Goal: Use online tool/utility: Utilize a website feature to perform a specific function

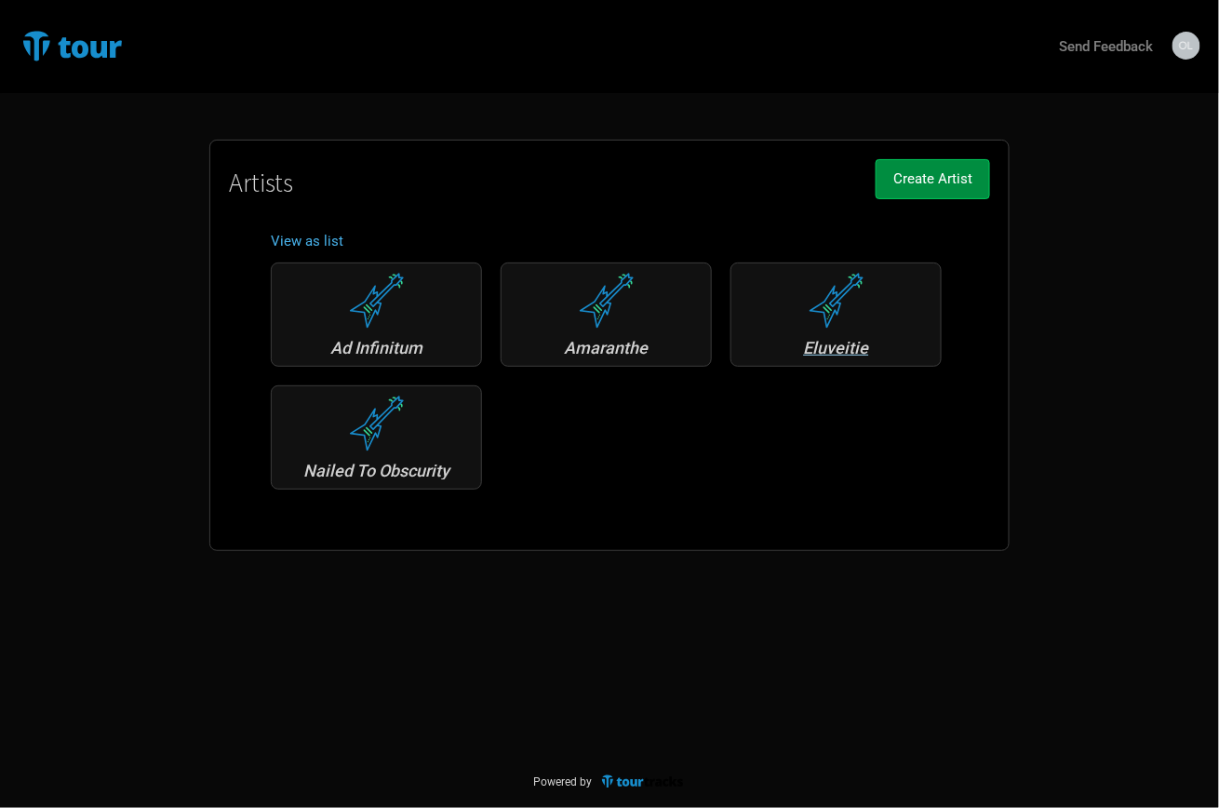
click at [842, 341] on div "Eluveitie" at bounding box center [836, 348] width 191 height 17
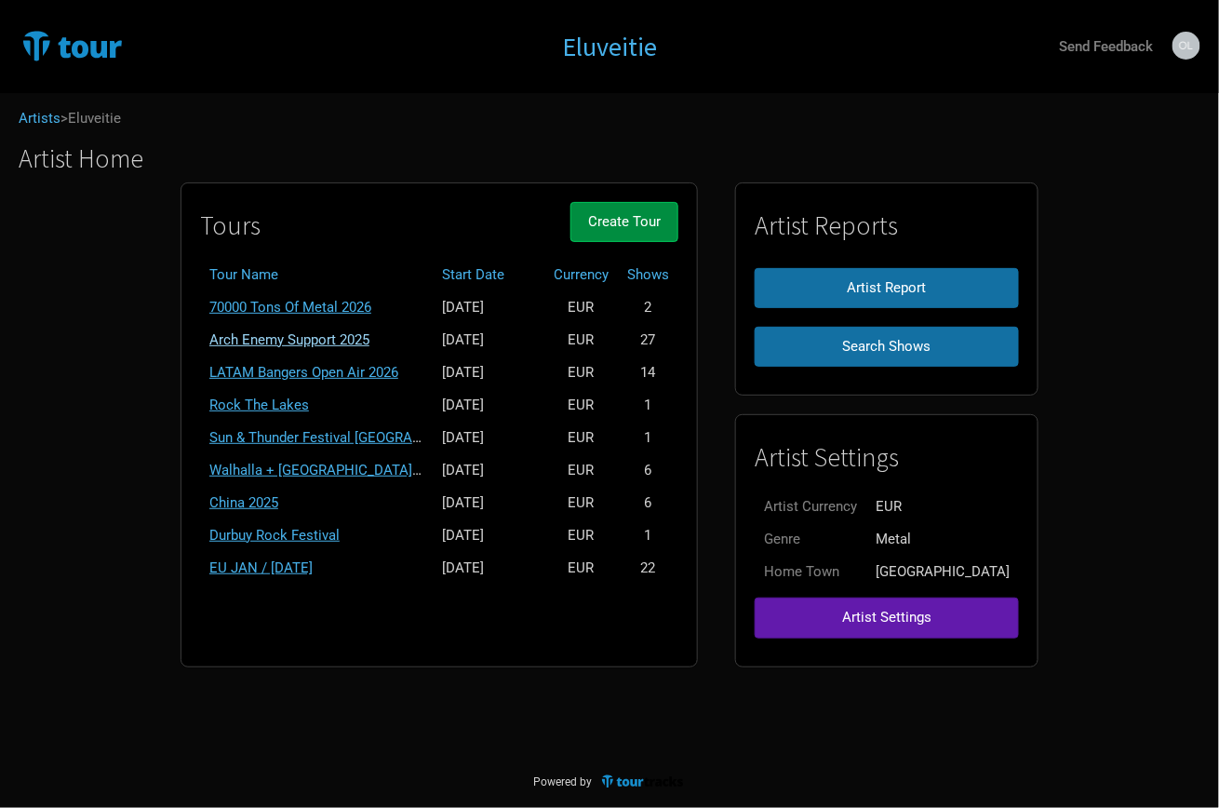
click at [299, 331] on link "Arch Enemy Support 2025" at bounding box center [289, 339] width 160 height 17
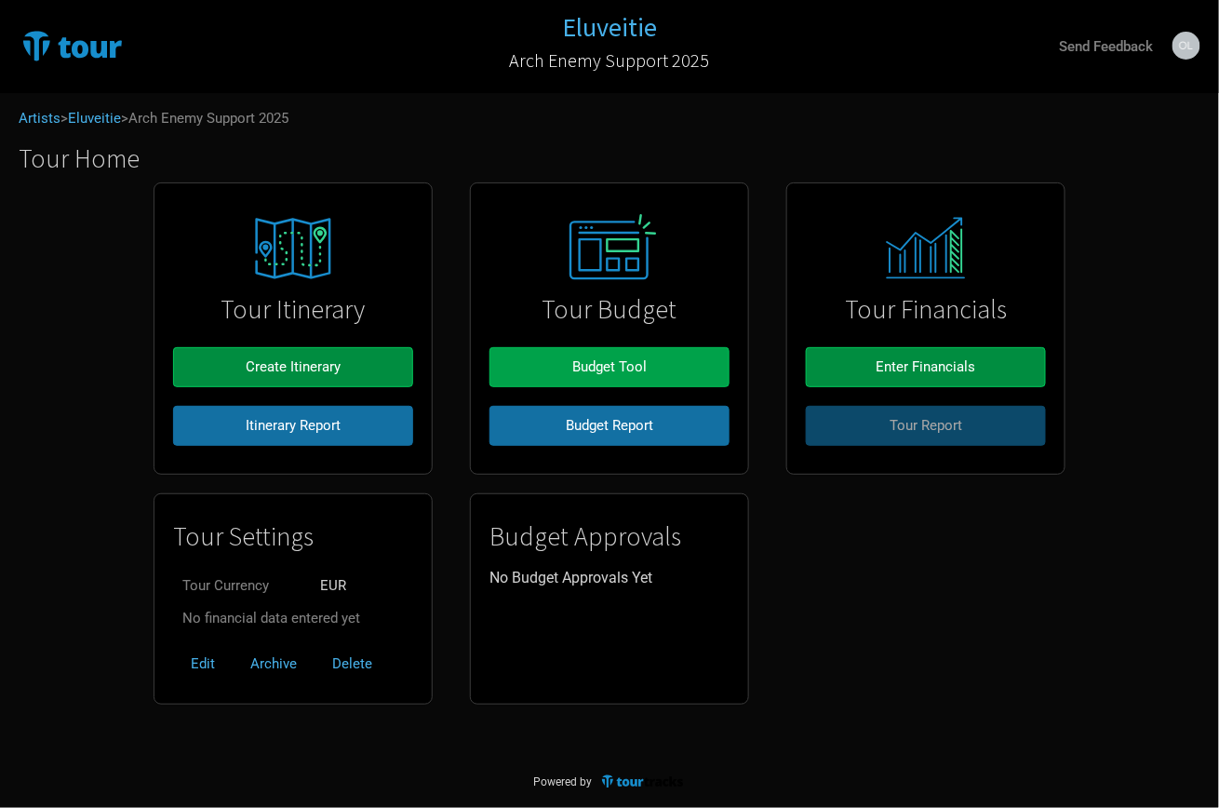
click at [613, 352] on button "Budget Tool" at bounding box center [609, 367] width 240 height 40
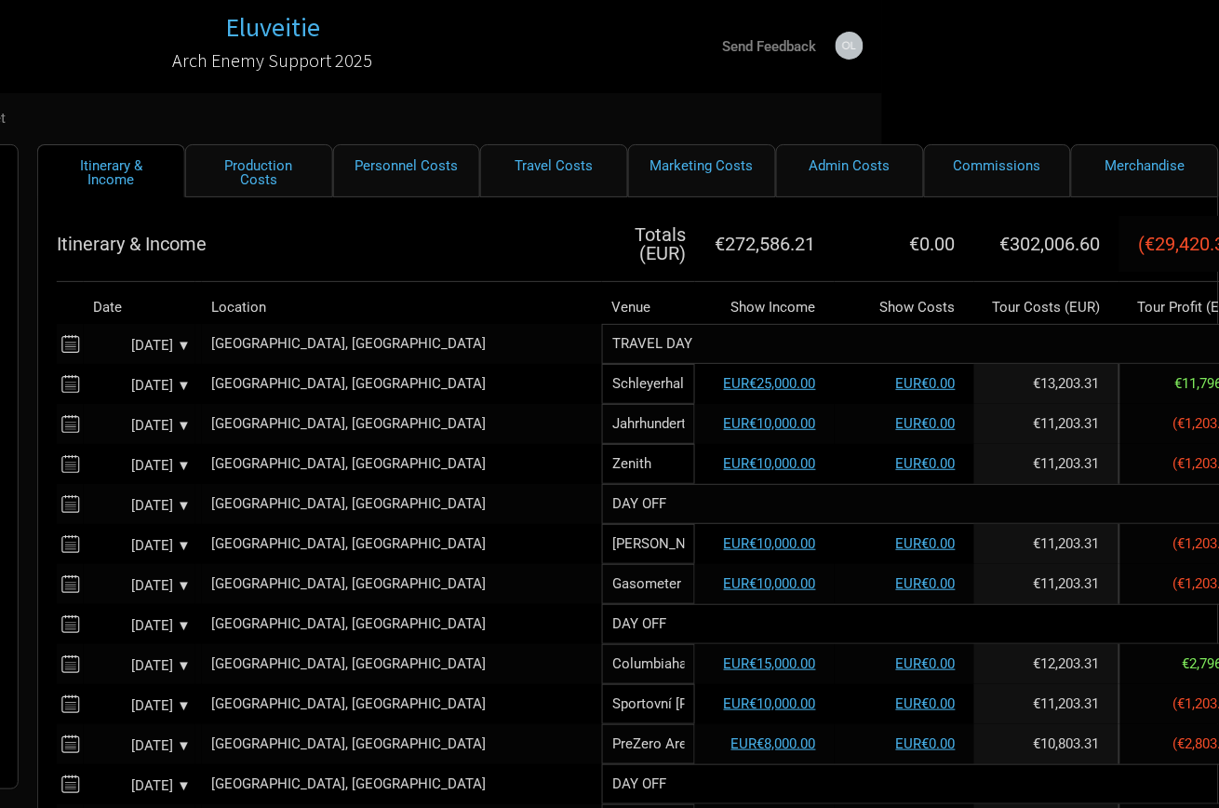
scroll to position [0, 337]
click at [446, 168] on link "Personnel Costs" at bounding box center [407, 170] width 148 height 53
select select "EUR"
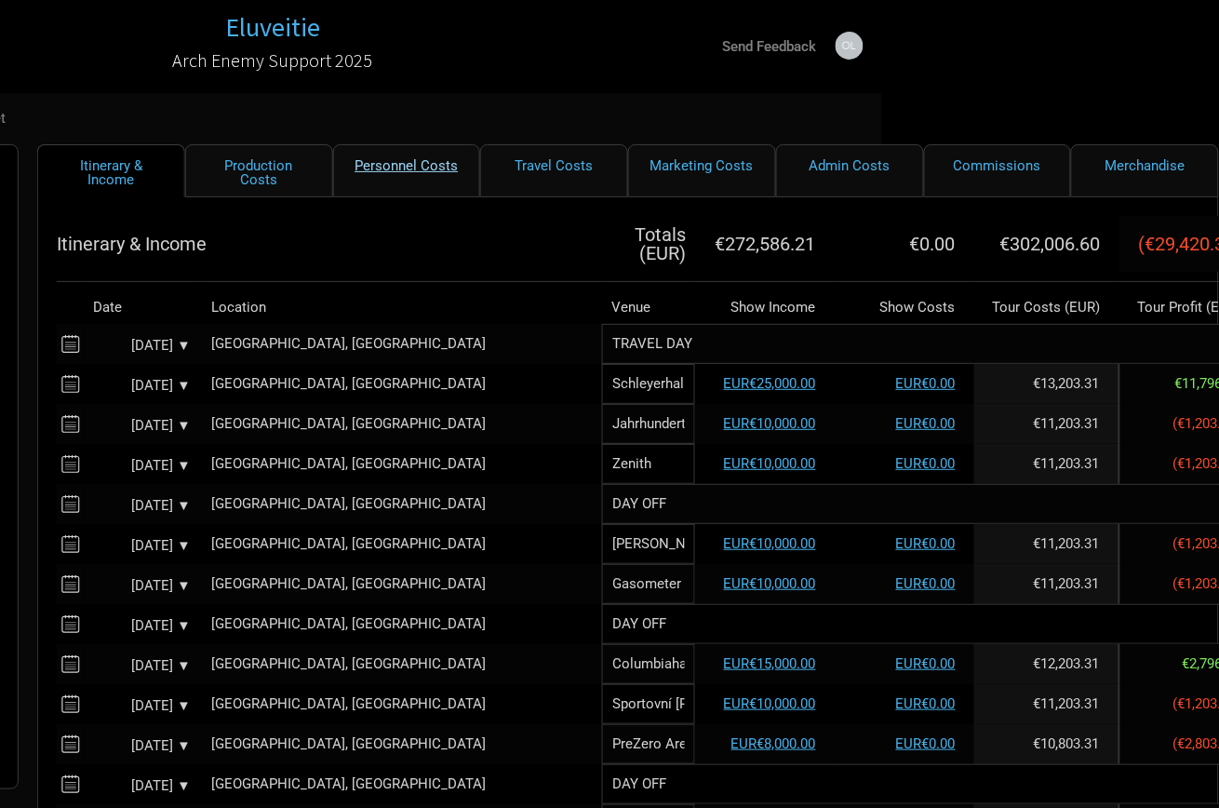
select select "EUR"
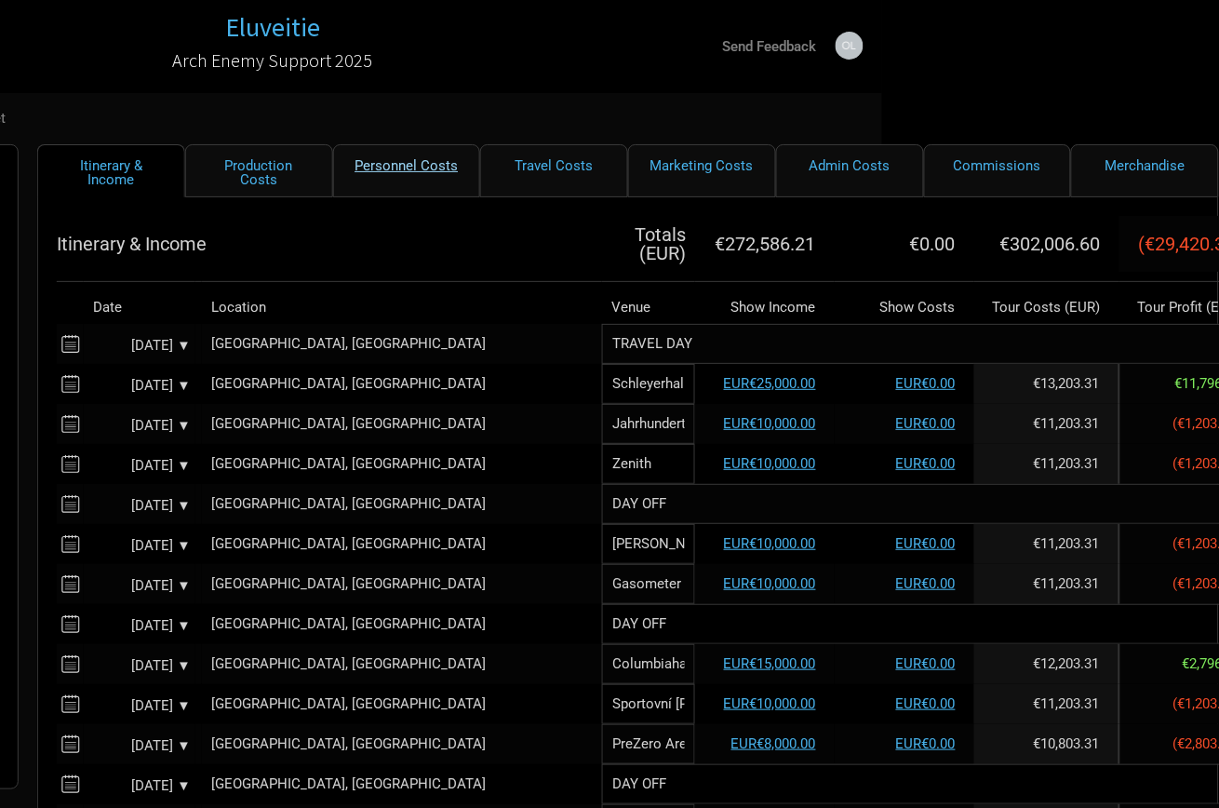
select select "EUR"
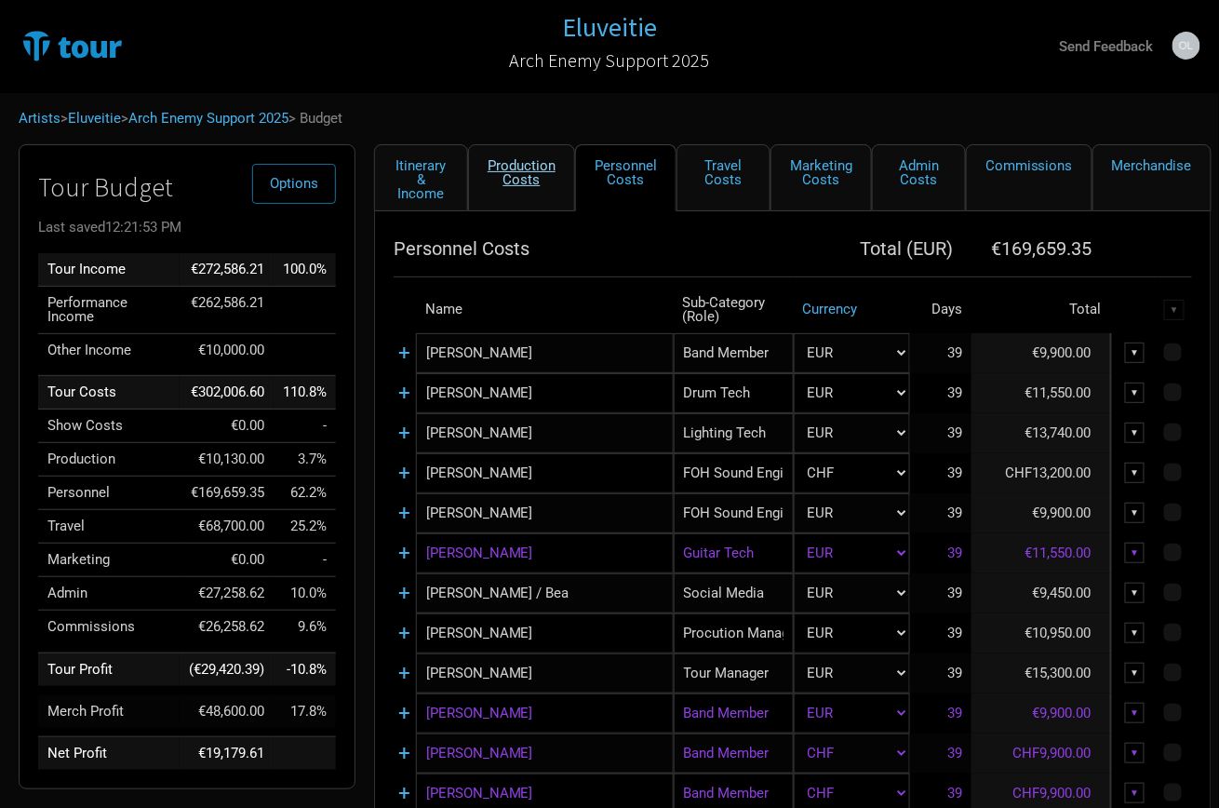
click at [490, 174] on link "Production Costs" at bounding box center [521, 177] width 107 height 67
select select "Shows"
select select "EUR"
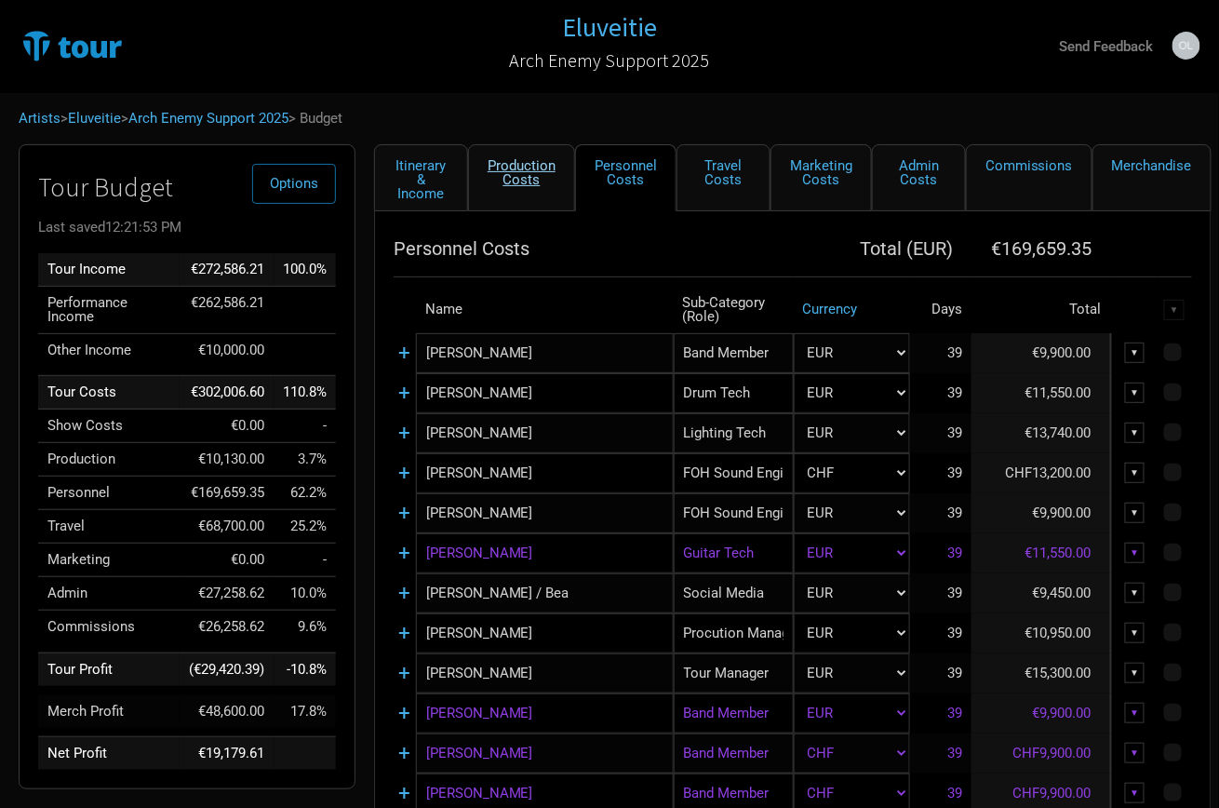
select select "EUR"
select select "Shows"
select select "EUR"
